Goal: Obtain resource: Download file/media

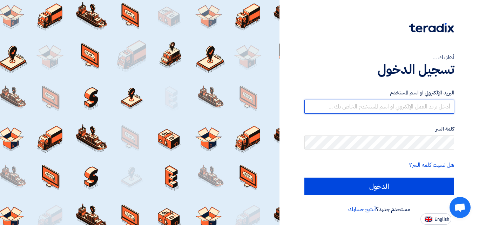
click at [374, 108] on input "text" at bounding box center [379, 107] width 150 height 14
type input "[PERSON_NAME][EMAIL_ADDRESS][PERSON_NAME][DOMAIN_NAME]"
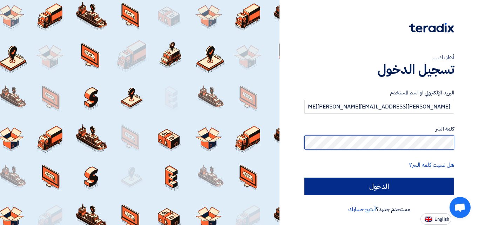
click at [304, 177] on input "الدخول" at bounding box center [379, 186] width 150 height 18
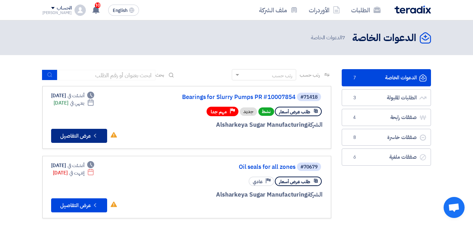
click at [78, 135] on button "Check details عرض التفاصيل" at bounding box center [79, 136] width 56 height 14
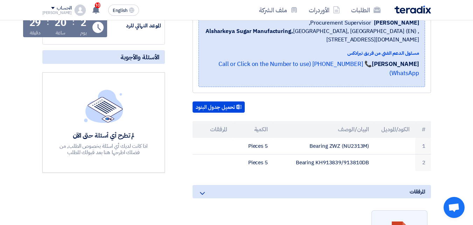
scroll to position [140, 0]
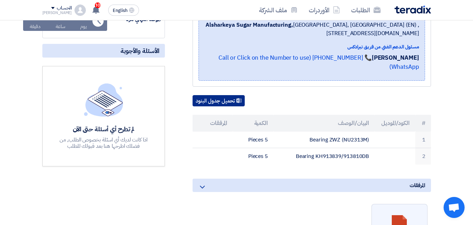
click at [222, 95] on button "تحميل جدول البنود" at bounding box center [219, 100] width 52 height 11
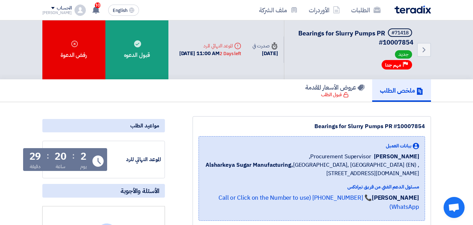
scroll to position [0, 0]
